Goal: Task Accomplishment & Management: Use online tool/utility

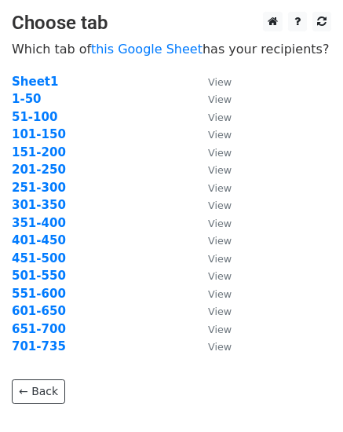
click at [45, 118] on strong "51-100" at bounding box center [35, 117] width 46 height 14
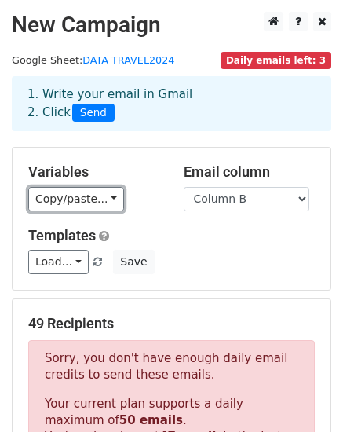
click at [49, 199] on link "Copy/paste..." at bounding box center [76, 199] width 96 height 24
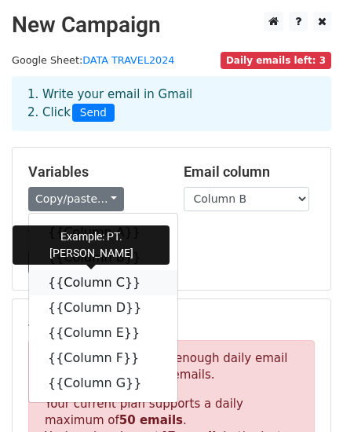
click at [54, 277] on link "{{Column C}}" at bounding box center [103, 282] width 148 height 25
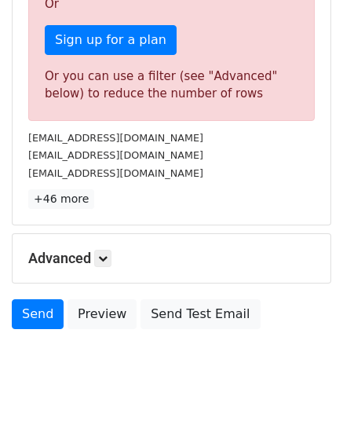
scroll to position [581, 0]
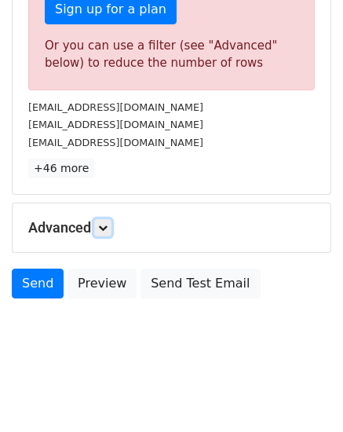
click at [102, 229] on icon at bounding box center [102, 227] width 9 height 9
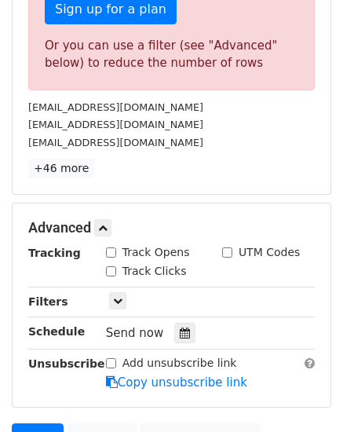
click at [180, 335] on icon at bounding box center [185, 333] width 10 height 11
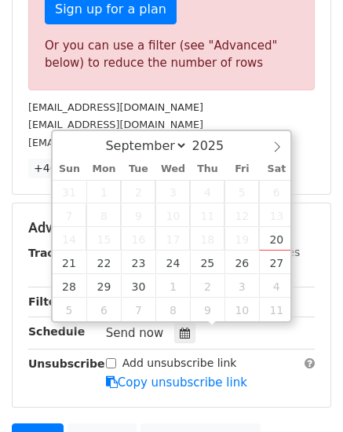
type input "[DATE] 16:12"
type input "04"
type input "12"
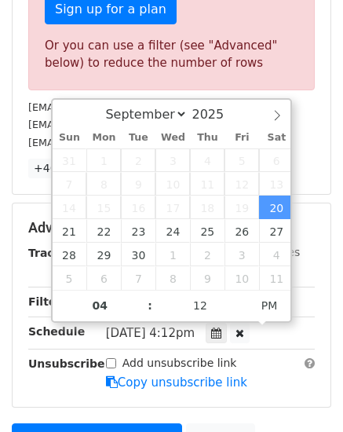
type input "[DATE] 17:12"
type input "05"
click at [144, 295] on span at bounding box center [142, 298] width 11 height 16
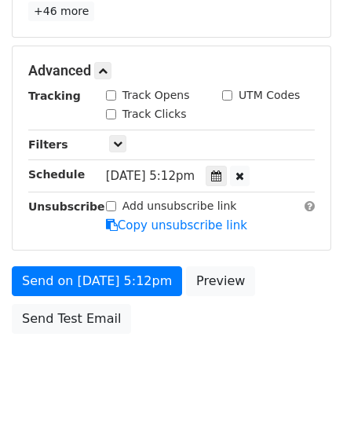
scroll to position [773, 0]
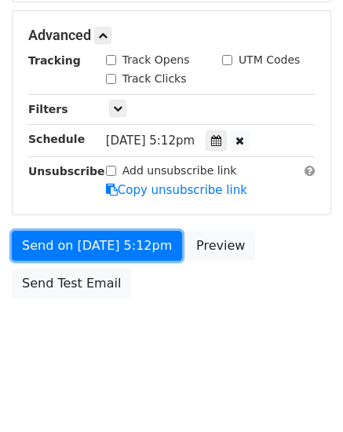
click at [69, 241] on link "Send on [DATE] 5:12pm" at bounding box center [97, 246] width 170 height 30
